Goal: Unclear: Browse casually

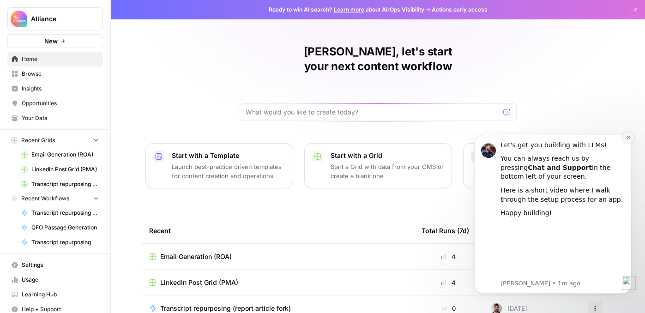
click at [628, 138] on icon "Dismiss notification" at bounding box center [627, 137] width 3 height 3
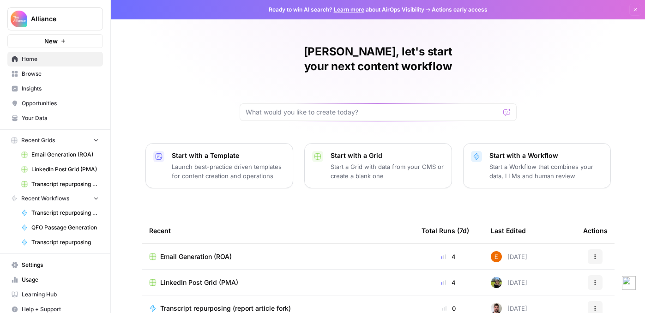
scroll to position [112, 0]
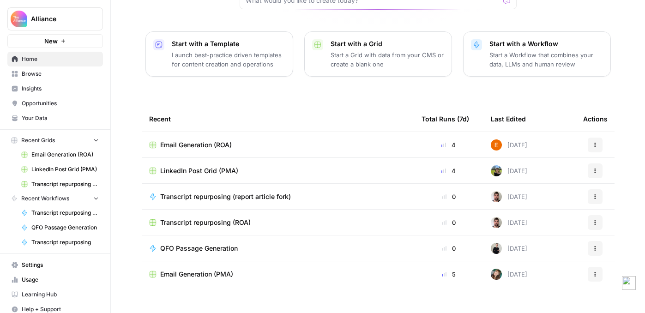
click at [302, 89] on div "[PERSON_NAME], let's start your next content workflow Start with a Template Lau…" at bounding box center [378, 107] width 534 height 439
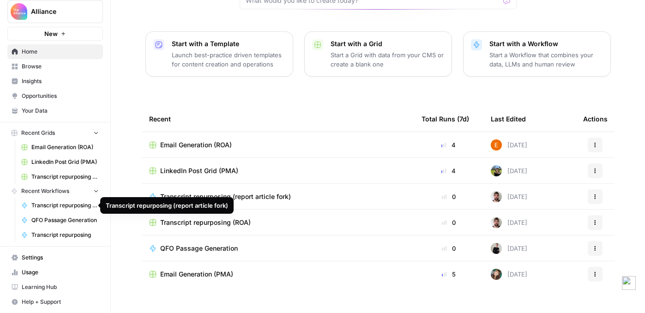
scroll to position [0, 0]
